Goal: Task Accomplishment & Management: Manage account settings

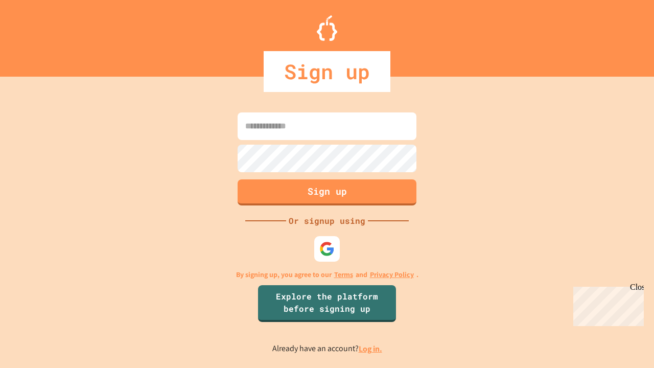
click at [371, 349] on link "Log in." at bounding box center [371, 348] width 24 height 11
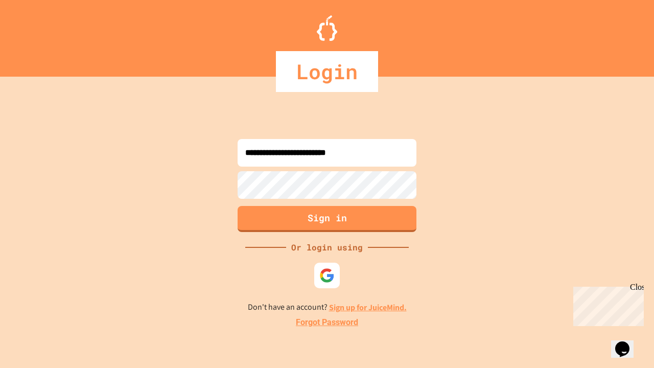
type input "**********"
